Goal: Information Seeking & Learning: Learn about a topic

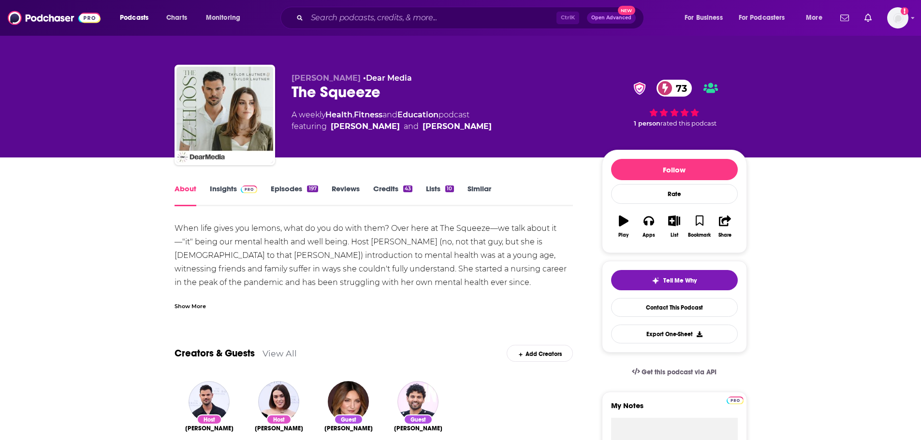
click at [224, 187] on link "Insights" at bounding box center [234, 195] width 48 height 22
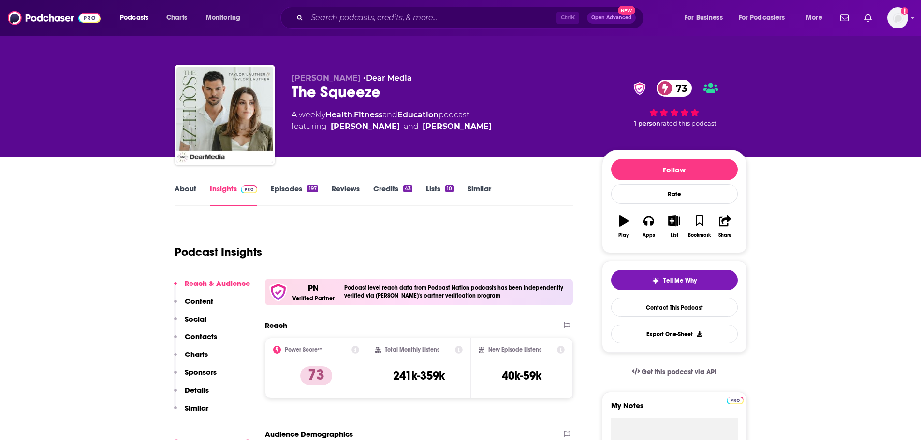
click at [291, 188] on link "Episodes 197" at bounding box center [294, 195] width 47 height 22
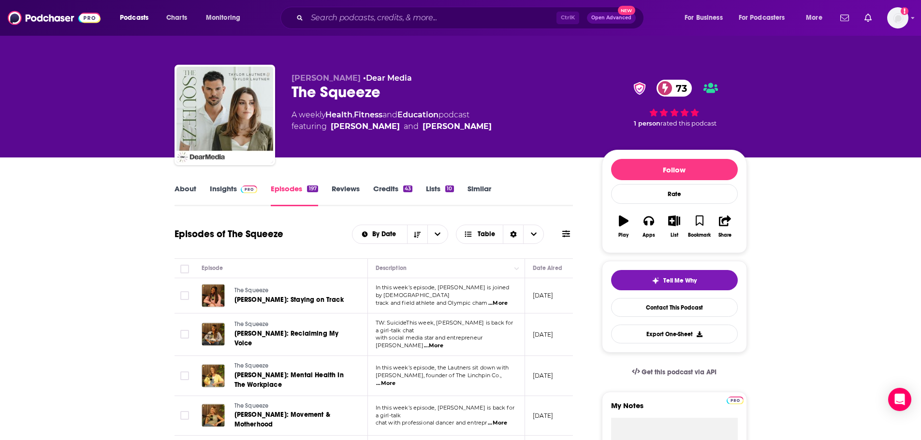
click at [502, 300] on span "...More" at bounding box center [497, 304] width 19 height 8
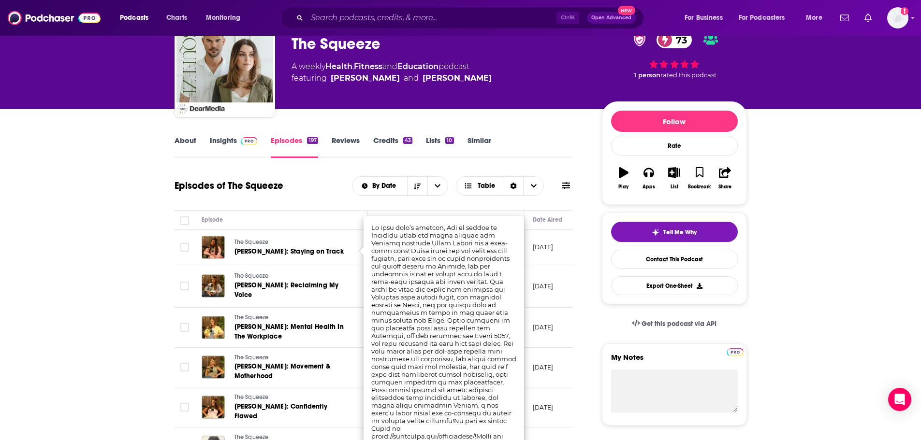
scroll to position [97, 0]
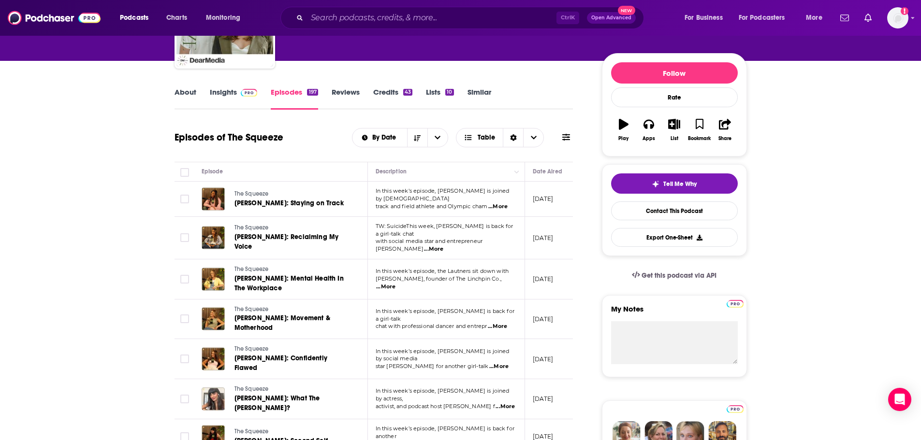
click at [443, 246] on span "...More" at bounding box center [433, 250] width 19 height 8
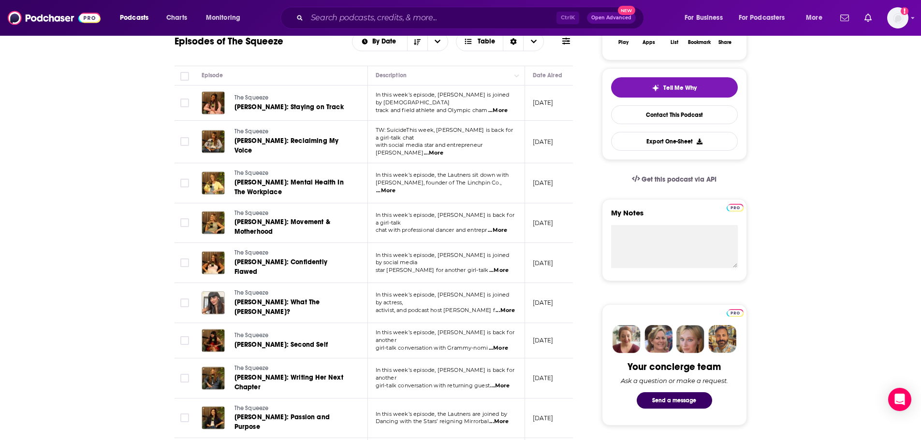
scroll to position [193, 0]
click at [395, 187] on span "...More" at bounding box center [385, 191] width 19 height 8
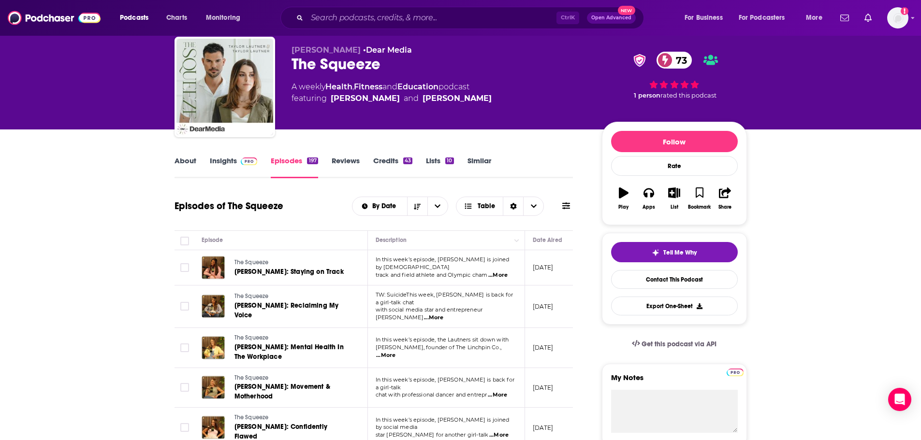
scroll to position [0, 0]
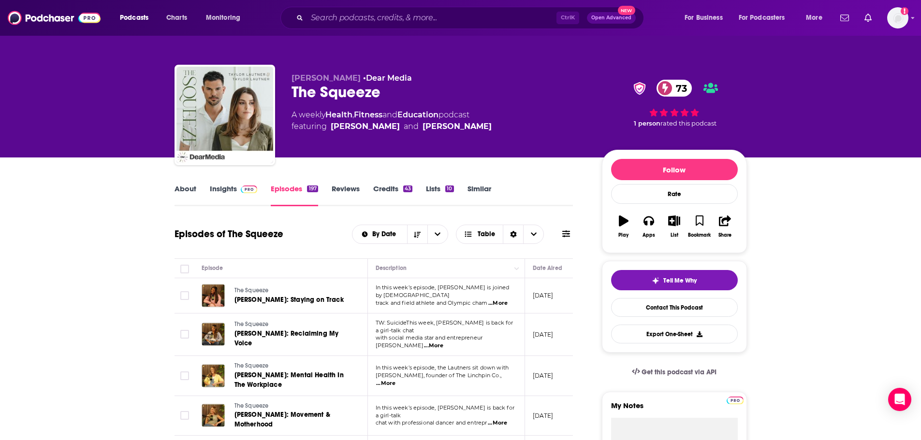
click at [215, 192] on link "Insights" at bounding box center [234, 195] width 48 height 22
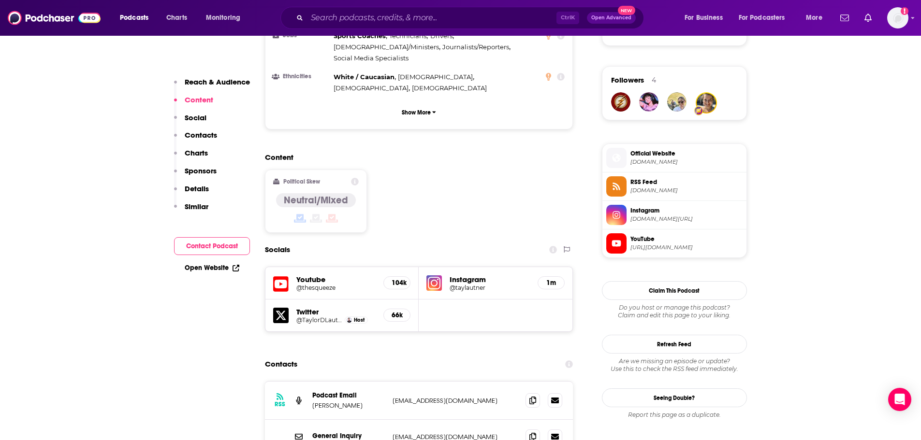
scroll to position [918, 0]
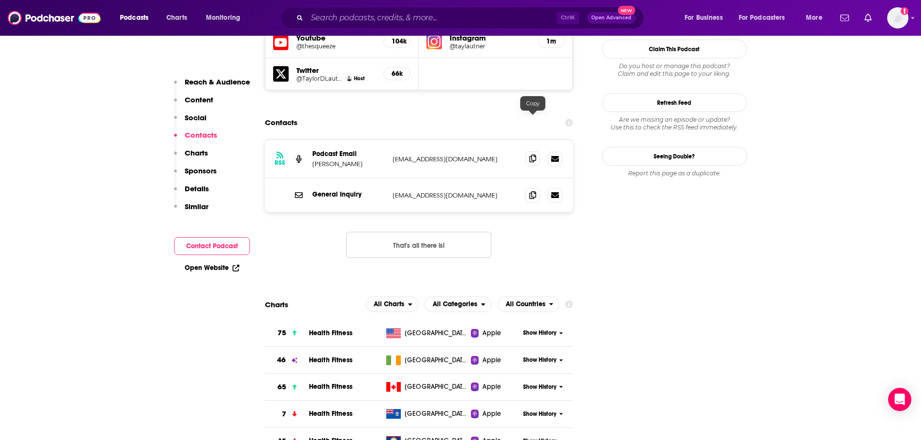
click at [535, 155] on icon at bounding box center [532, 159] width 7 height 8
drag, startPoint x: 368, startPoint y: 125, endPoint x: 313, endPoint y: 129, distance: 55.7
click at [313, 160] on p "[PERSON_NAME]" at bounding box center [348, 164] width 72 height 8
copy p "[PERSON_NAME]"
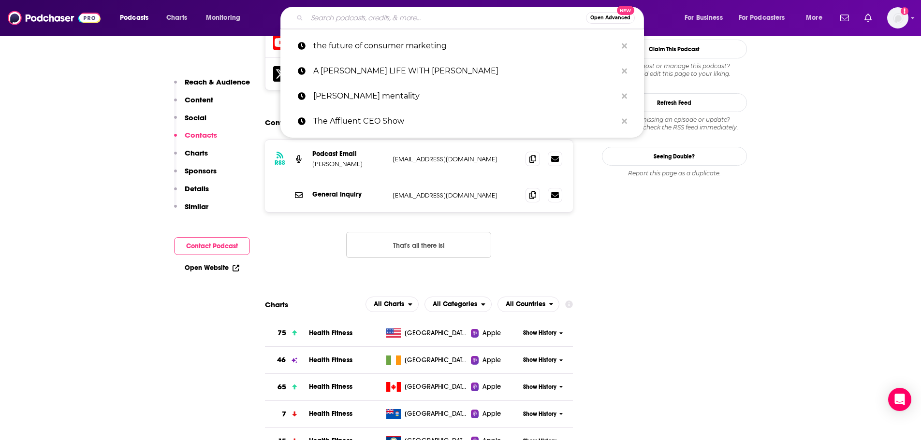
click at [369, 17] on input "Search podcasts, credits, & more..." at bounding box center [446, 17] width 279 height 15
paste input "Nurture Small Business"
type input "Nurture Small Business"
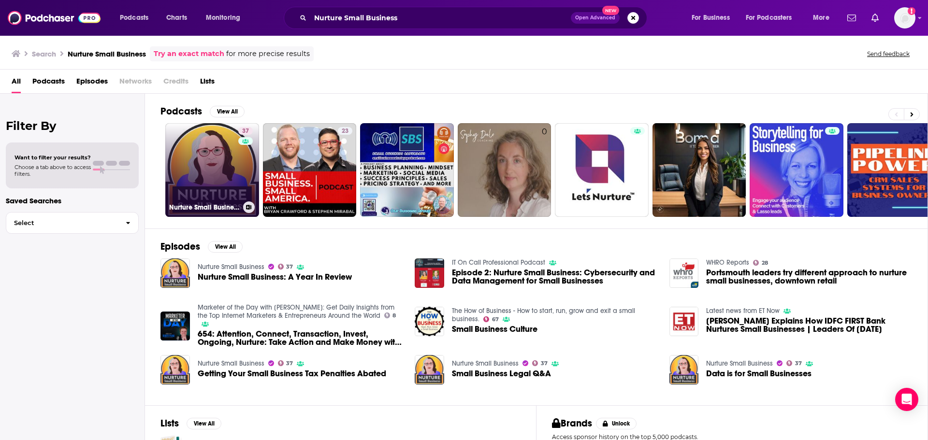
click at [231, 178] on link "37 Nurture Small Business" at bounding box center [212, 170] width 94 height 94
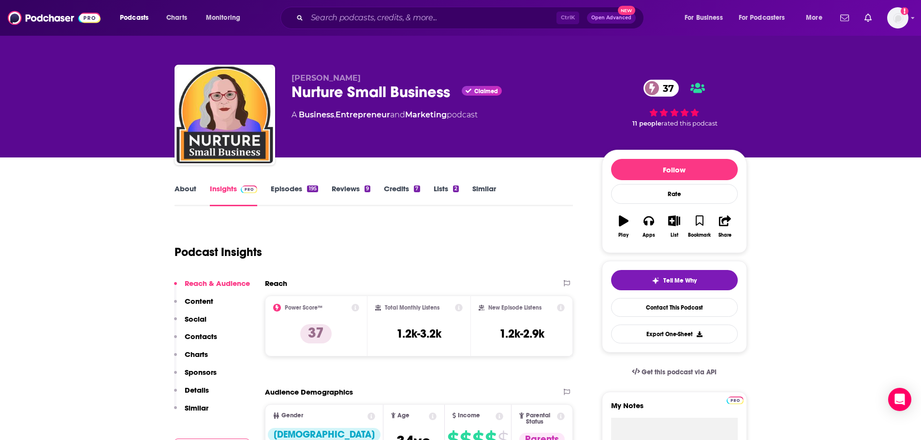
click at [187, 192] on link "About" at bounding box center [185, 195] width 22 height 22
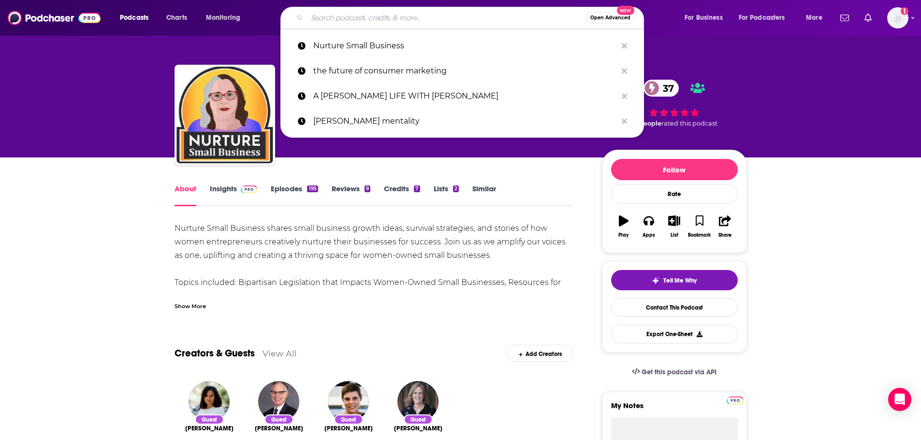
click at [370, 22] on input "Search podcasts, credits, & more..." at bounding box center [446, 17] width 279 height 15
paste input "A [PERSON_NAME] Life"
type input "A [PERSON_NAME] Life"
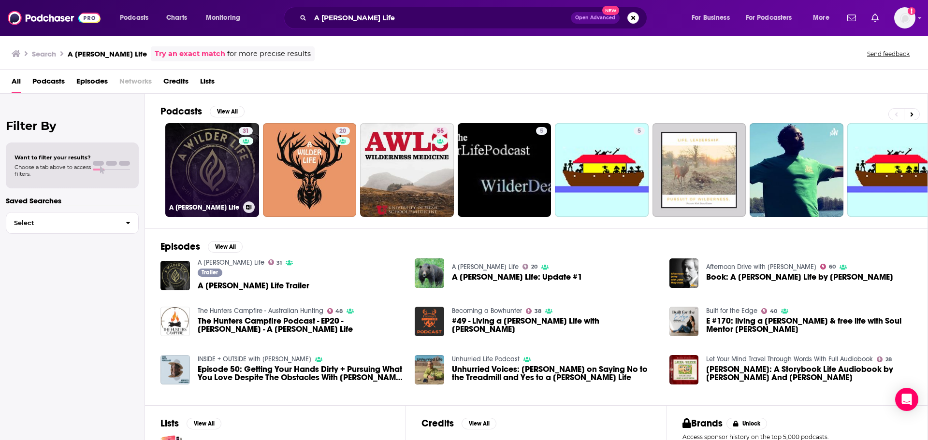
click at [222, 168] on link "31 A [PERSON_NAME] Life" at bounding box center [212, 170] width 94 height 94
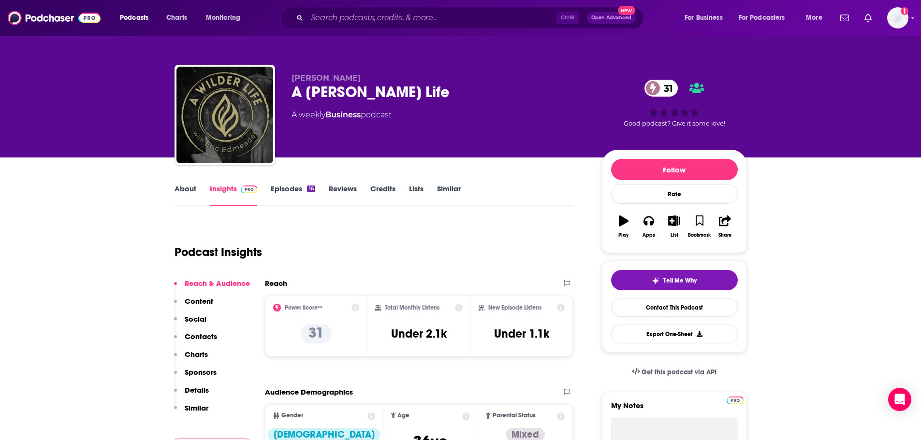
click at [188, 188] on link "About" at bounding box center [185, 195] width 22 height 22
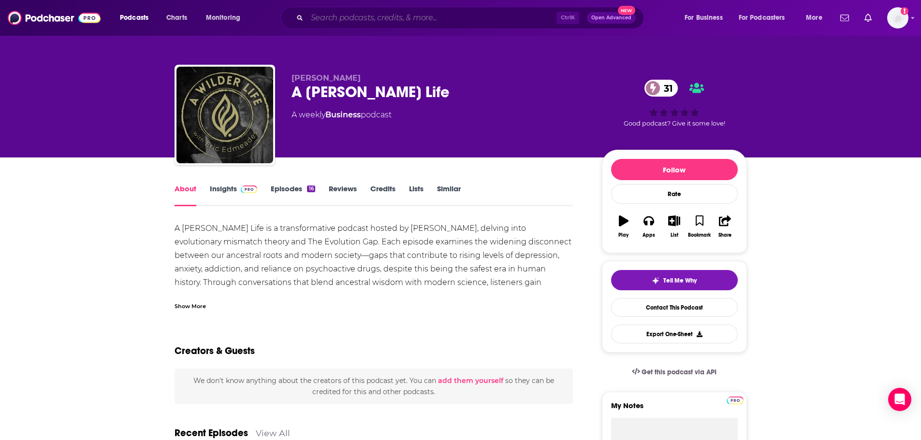
click at [403, 19] on input "Search podcasts, credits, & more..." at bounding box center [431, 17] width 249 height 15
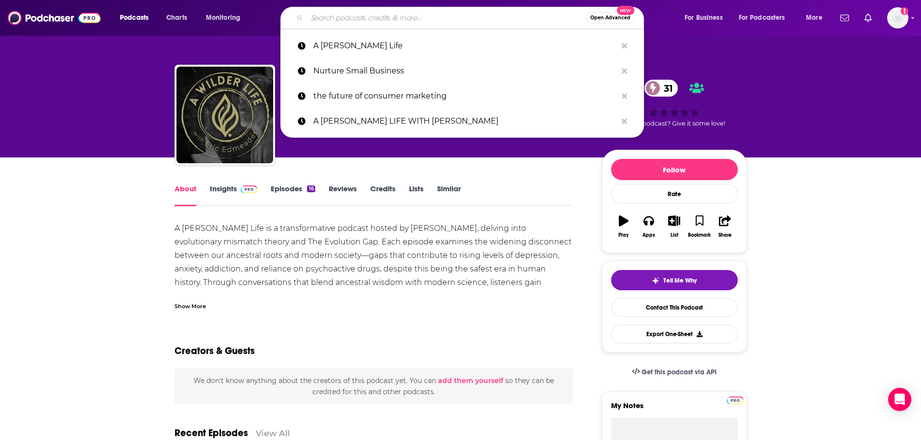
paste input "The Affluent CEO Show"
type input "The Affluent CEO Show"
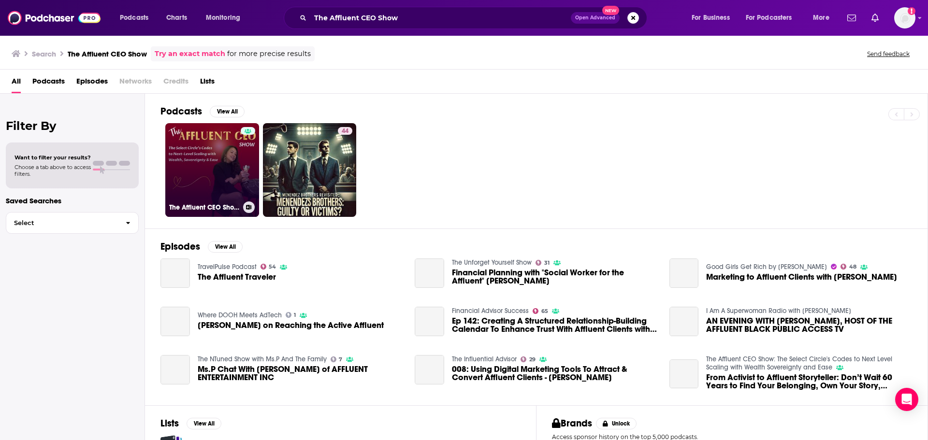
click at [233, 169] on link "The Affluent CEO Show: The Select Circle's Codes to Next Level Scaling with Wea…" at bounding box center [212, 170] width 94 height 94
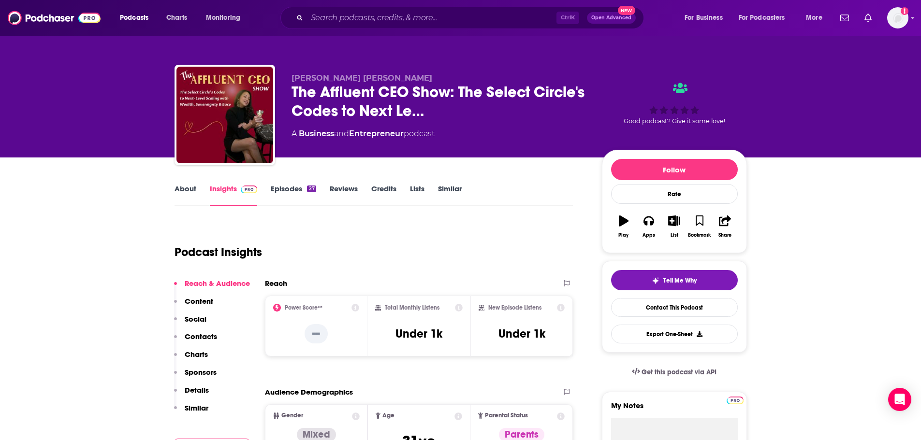
click at [183, 189] on link "About" at bounding box center [185, 195] width 22 height 22
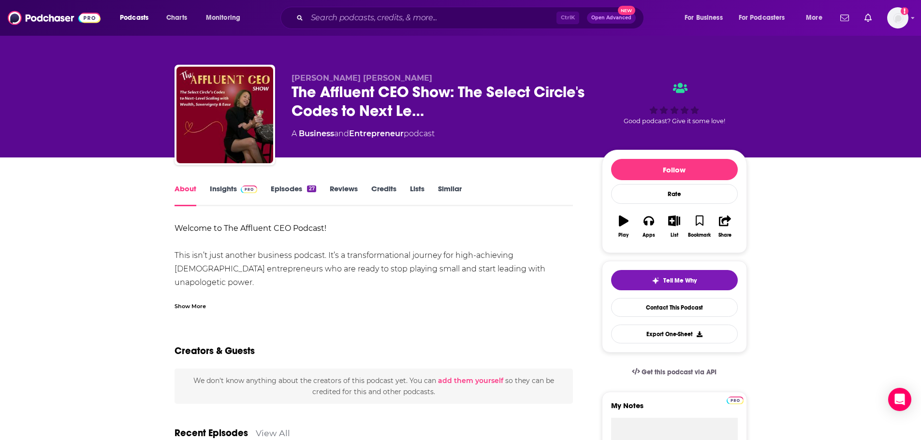
click at [231, 186] on link "Insights" at bounding box center [234, 195] width 48 height 22
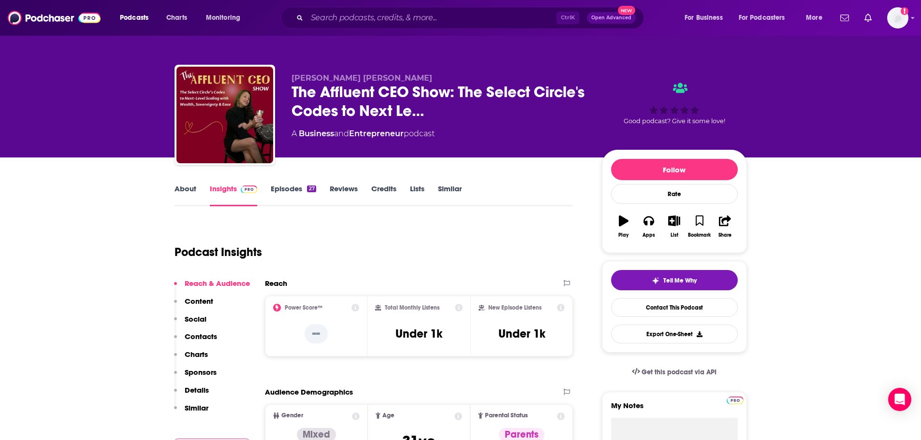
click at [288, 191] on link "Episodes 27" at bounding box center [293, 195] width 45 height 22
